Goal: Information Seeking & Learning: Find specific fact

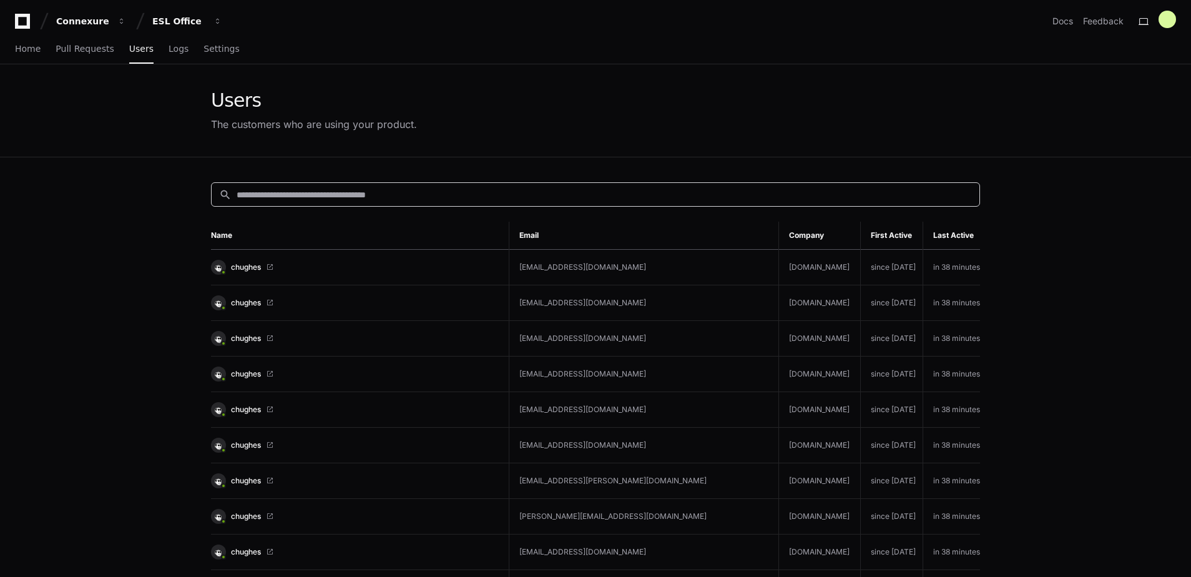
click at [423, 198] on input at bounding box center [604, 195] width 735 height 12
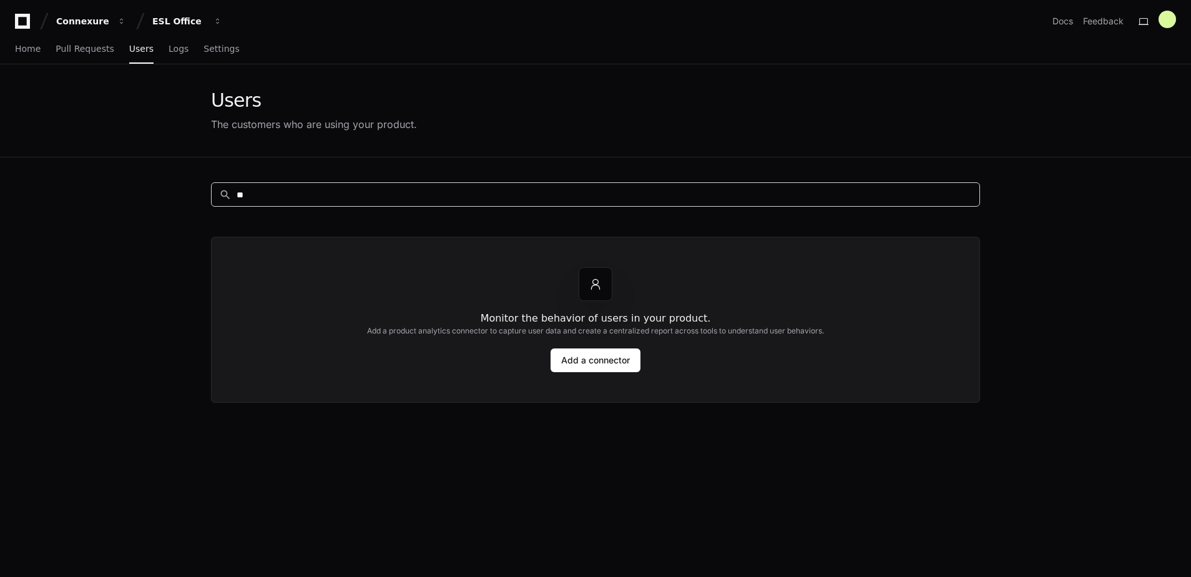
type input "*"
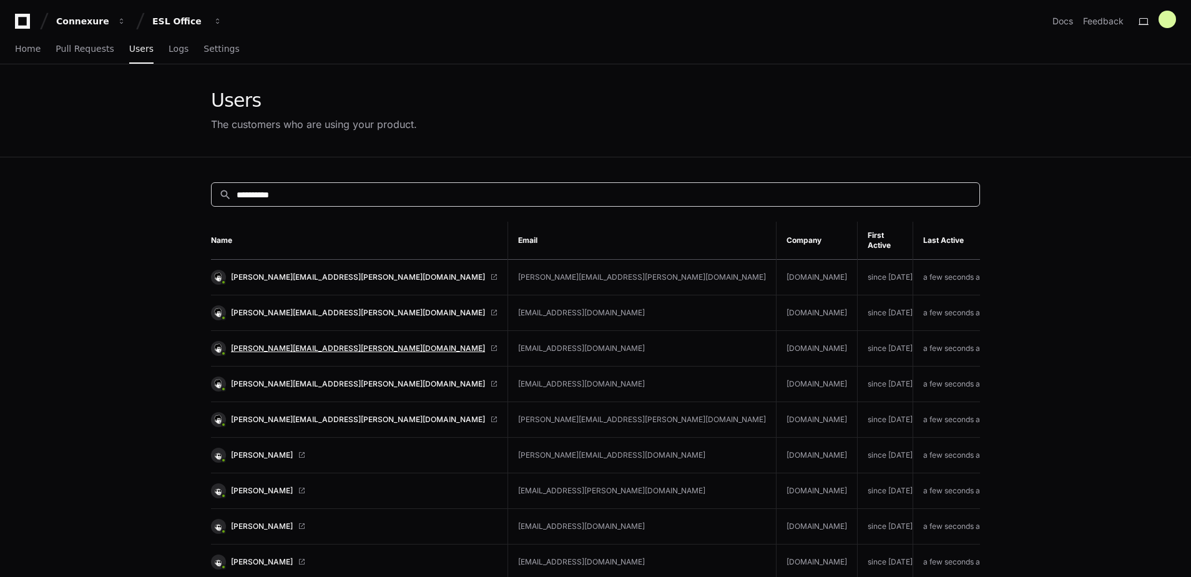
type input "**********"
click at [321, 343] on span "[PERSON_NAME][EMAIL_ADDRESS][PERSON_NAME][DOMAIN_NAME]" at bounding box center [358, 348] width 254 height 10
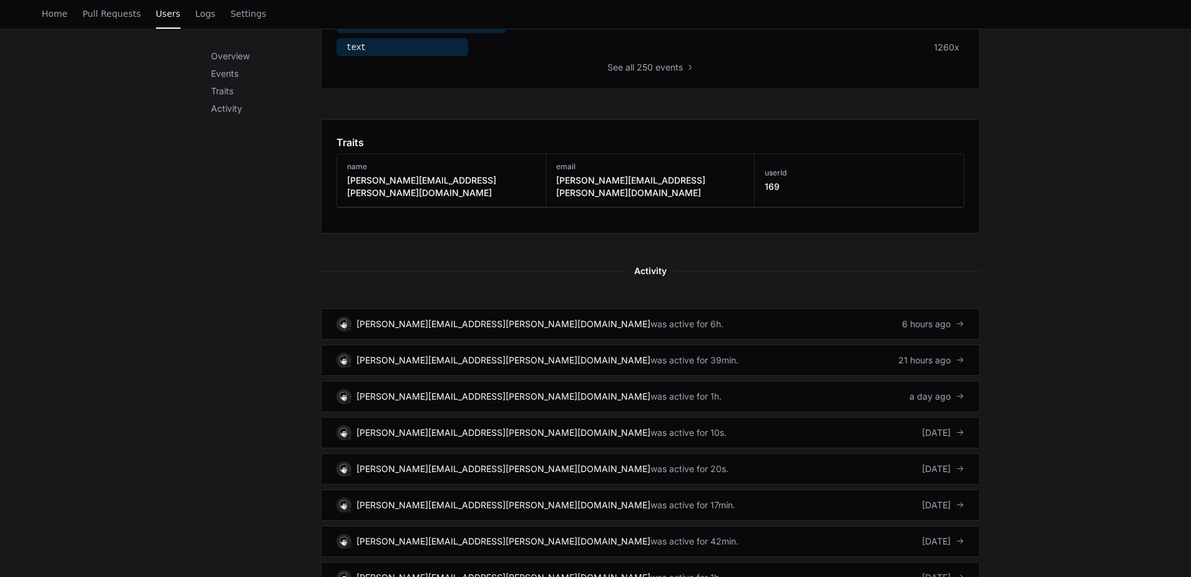
scroll to position [725, 0]
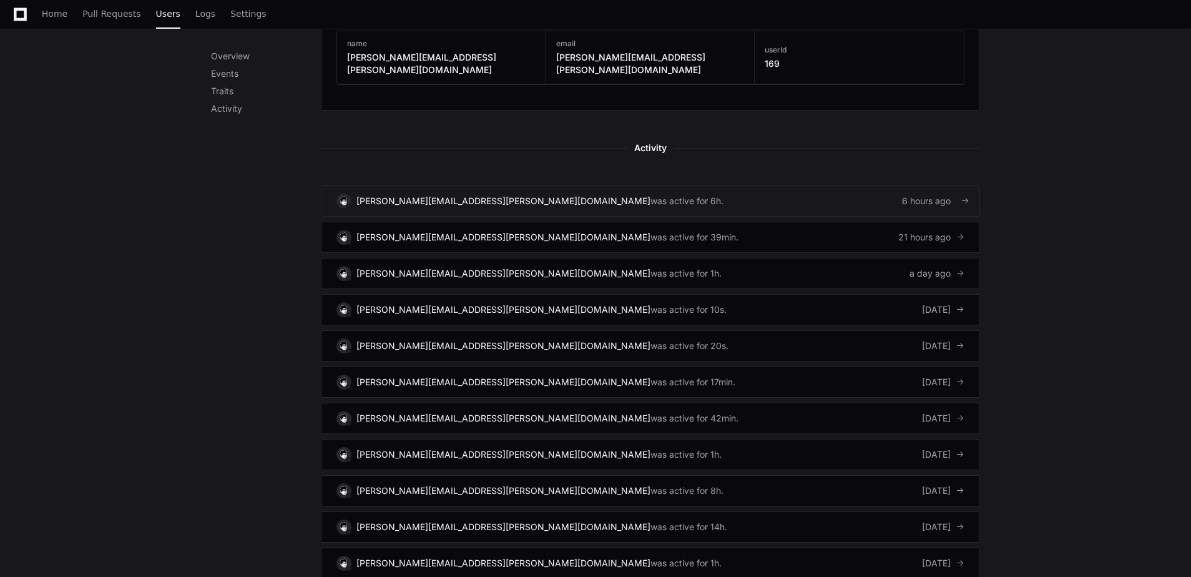
click at [904, 195] on div "6 hours ago" at bounding box center [933, 201] width 62 height 12
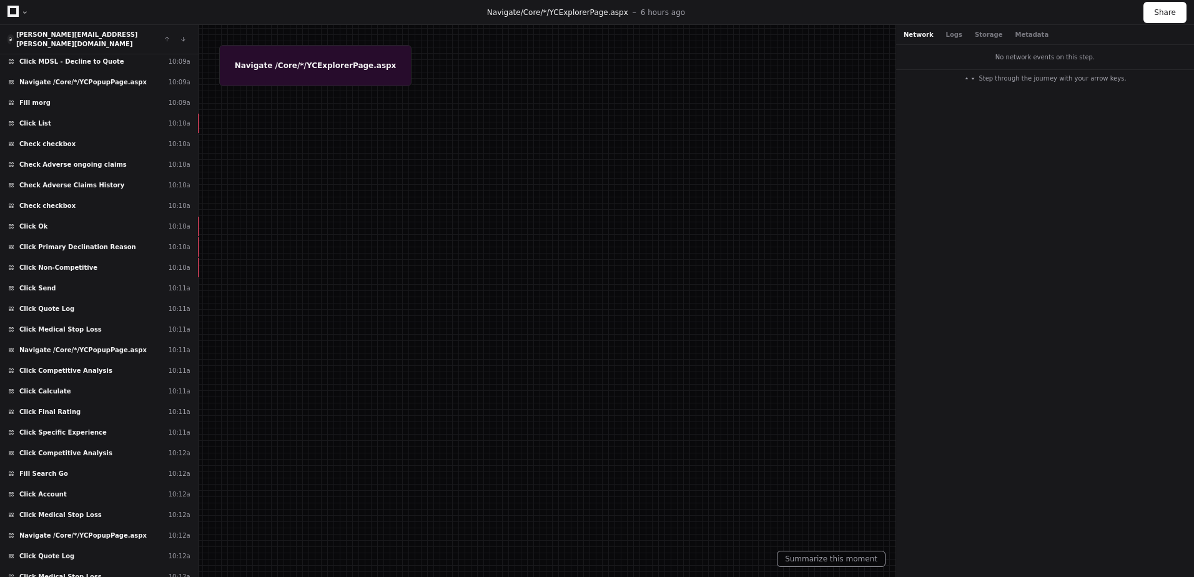
scroll to position [11582, 0]
click at [76, 246] on div "Click Primary Declination Reason 10:10a" at bounding box center [99, 246] width 199 height 21
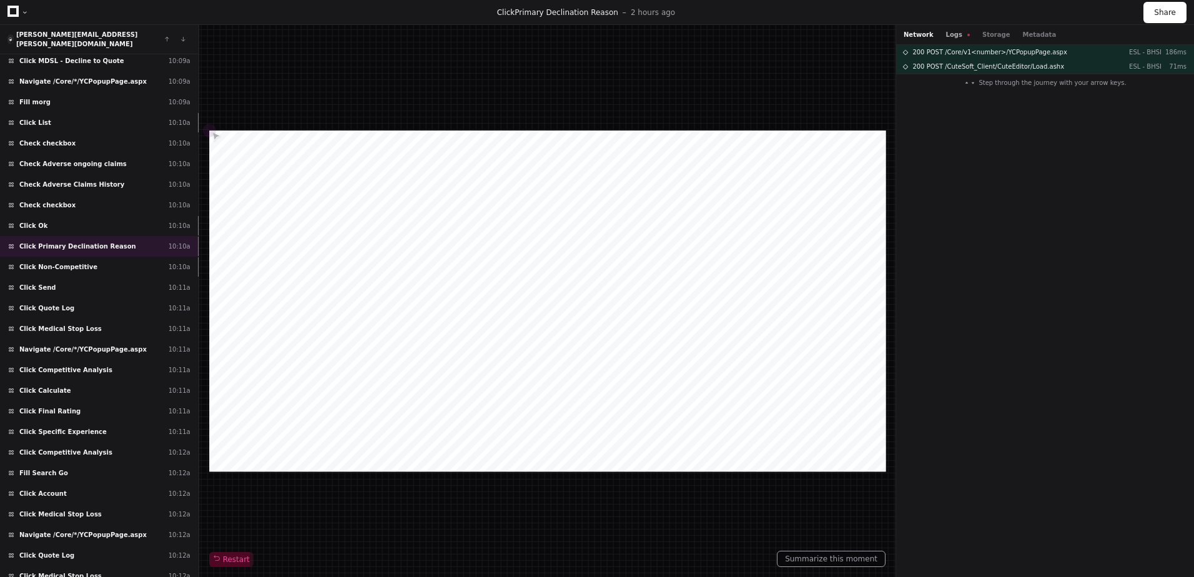
click at [955, 36] on button "Logs" at bounding box center [958, 34] width 24 height 9
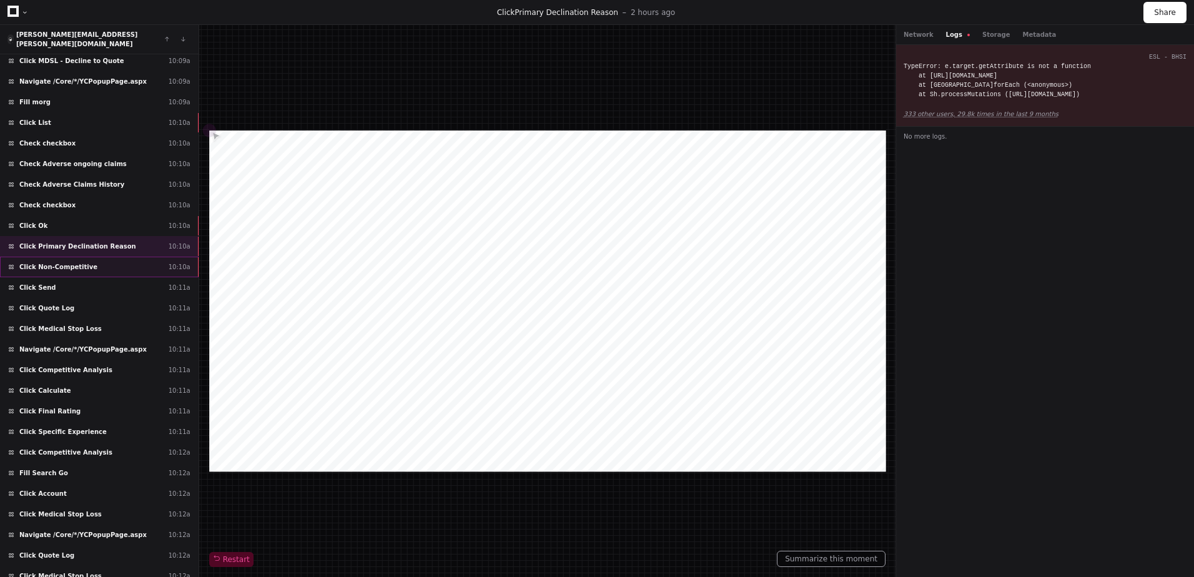
click at [117, 258] on div "Click Non-Competitive 10:10a" at bounding box center [99, 267] width 199 height 21
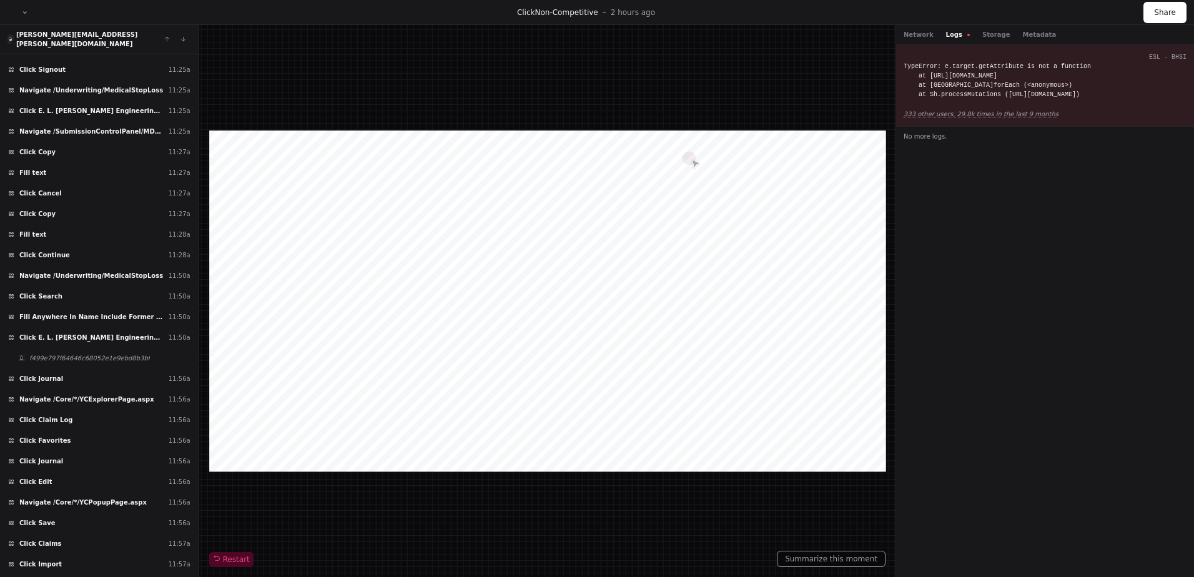
scroll to position [21916, 0]
click at [64, 100] on div "Click E. L. Robinson Engineering Company, Inc. 11:25a" at bounding box center [99, 110] width 199 height 21
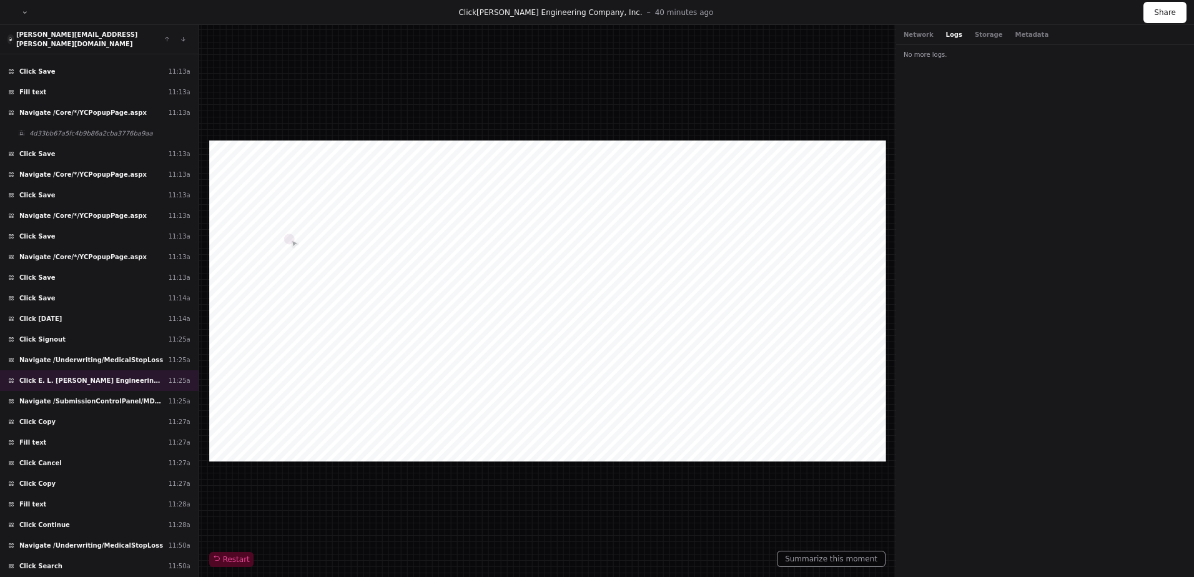
scroll to position [21645, 0]
